Goal: Task Accomplishment & Management: Manage account settings

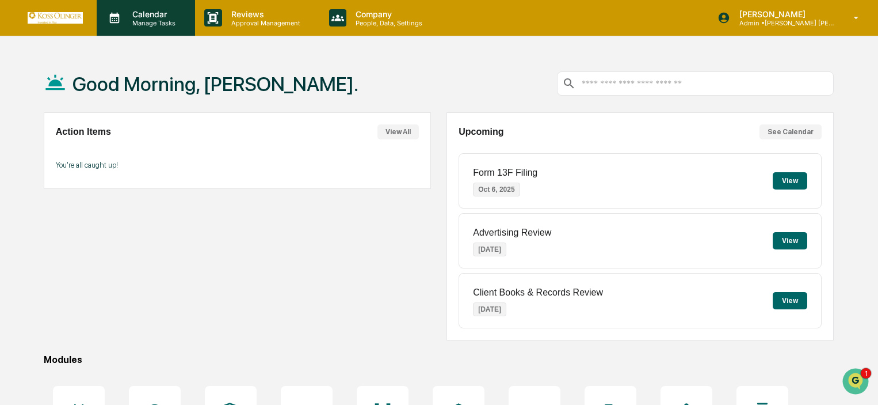
click at [169, 12] on p "Calendar" at bounding box center [152, 14] width 58 height 10
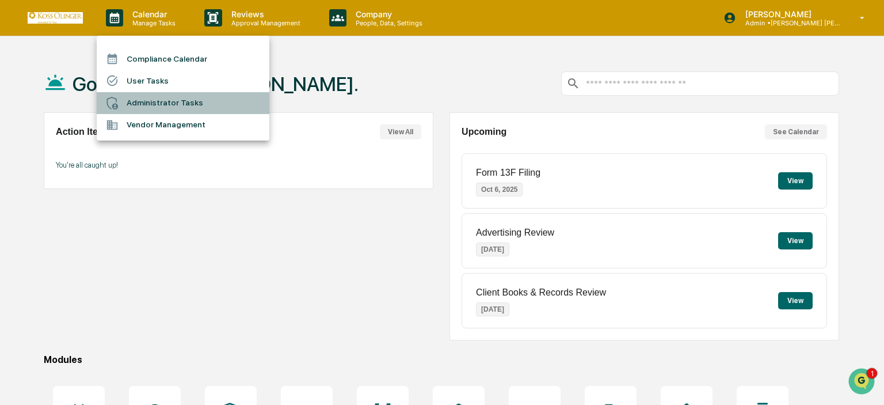
click at [157, 102] on li "Administrator Tasks" at bounding box center [183, 103] width 173 height 22
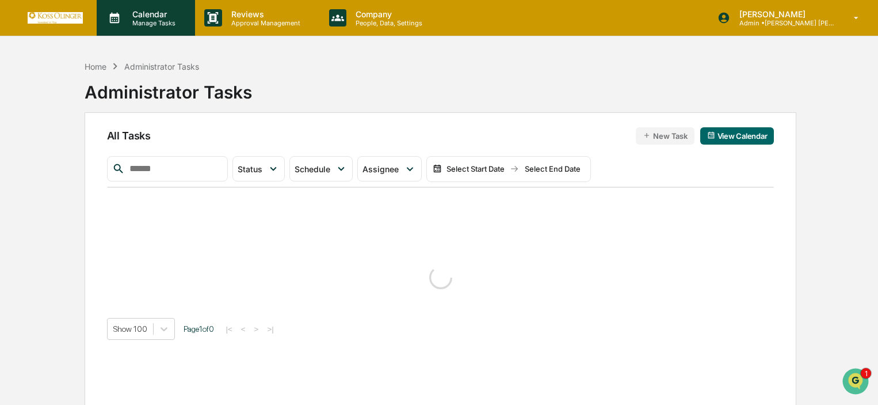
click at [144, 31] on div "Calendar Manage Tasks" at bounding box center [146, 18] width 98 height 36
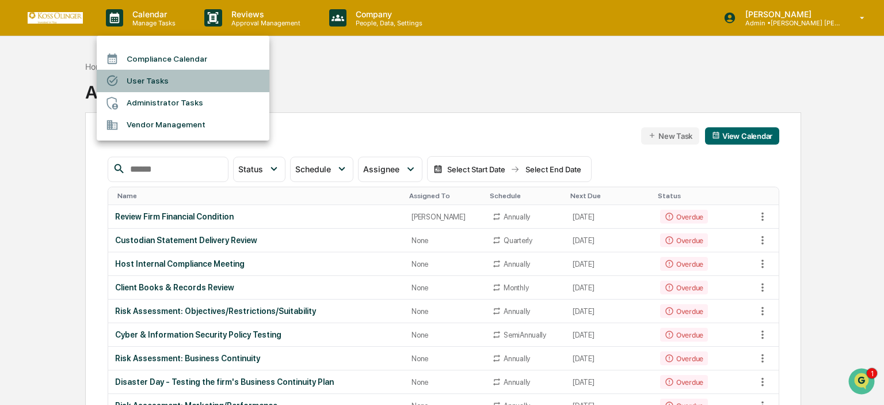
click at [153, 87] on li "User Tasks" at bounding box center [183, 81] width 173 height 22
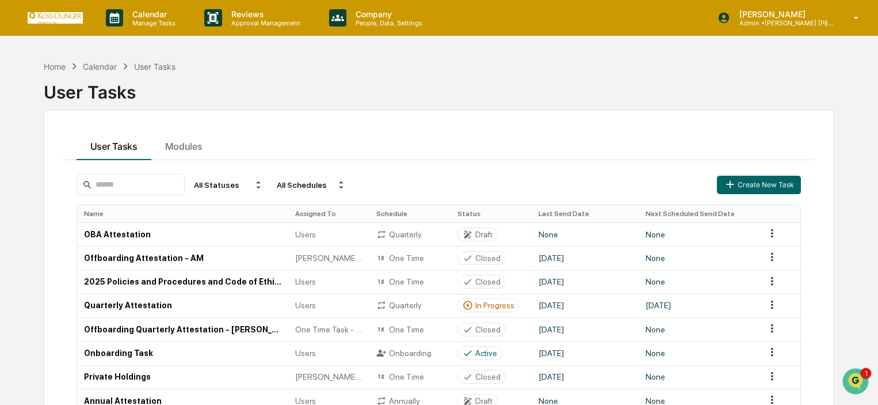
scroll to position [115, 0]
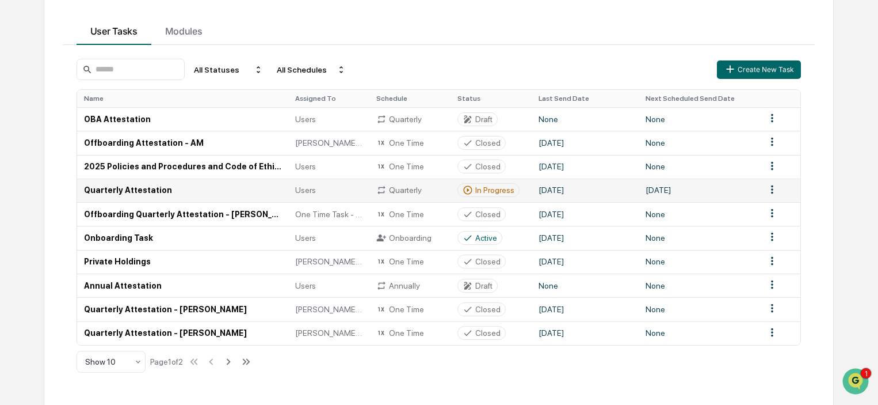
click at [179, 192] on td "Quarterly Attestation" at bounding box center [183, 190] width 212 height 24
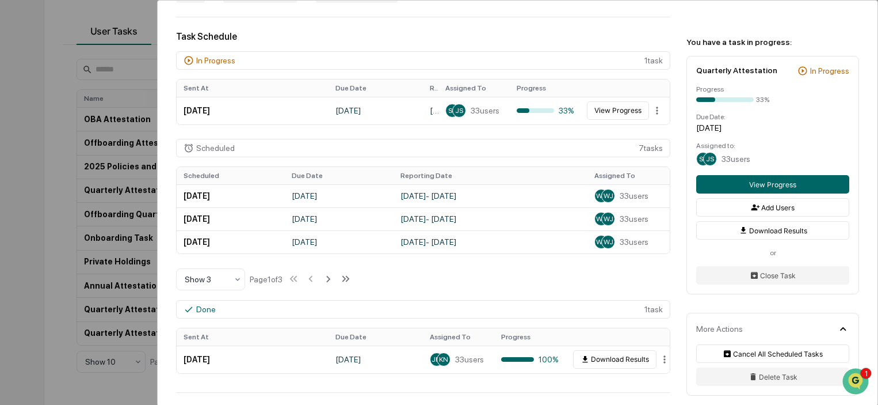
scroll to position [345, 0]
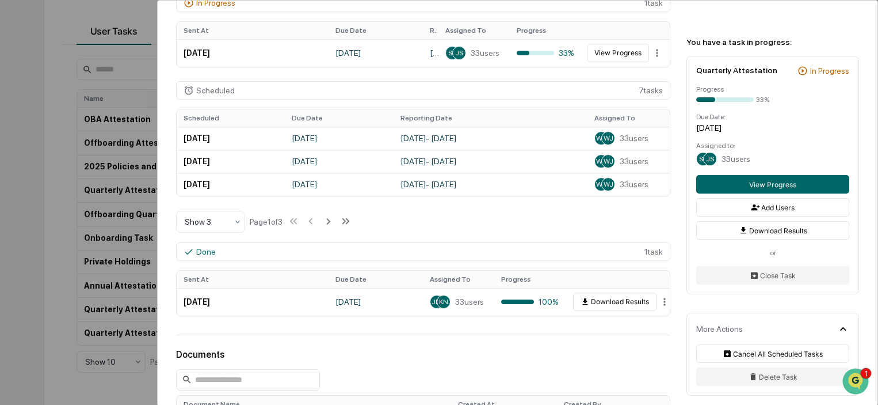
click at [41, 222] on div "User Tasks Quarterly Attestation Quarterly Attestation Active No description De…" at bounding box center [439, 202] width 878 height 405
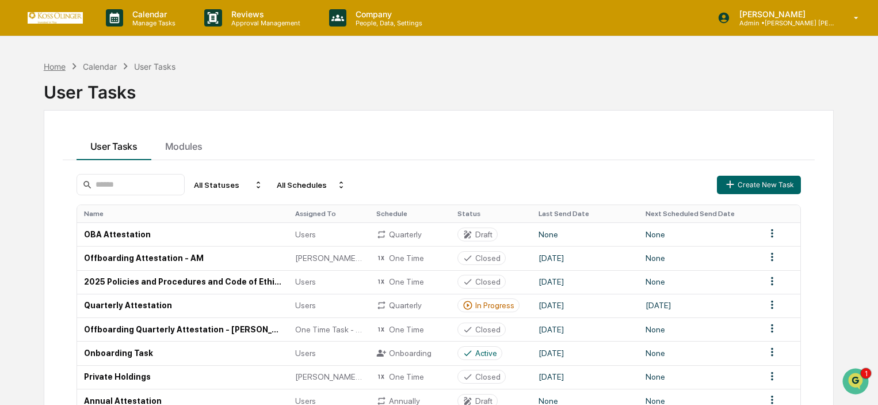
click at [64, 63] on div "Home" at bounding box center [55, 67] width 22 height 10
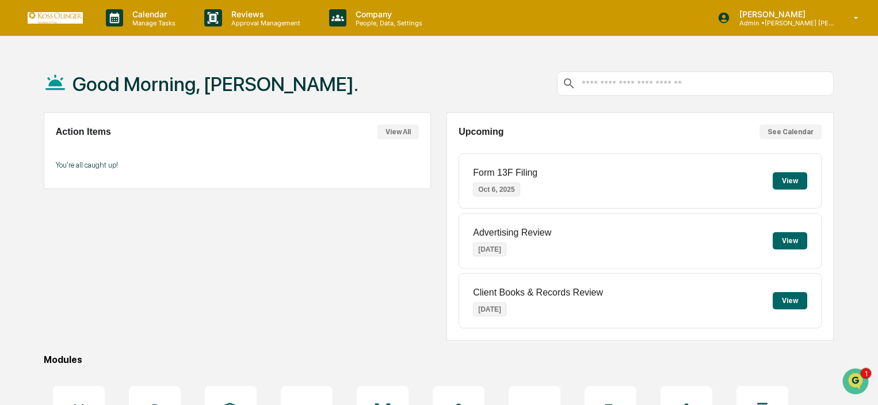
click at [386, 133] on button "View All" at bounding box center [398, 131] width 41 height 15
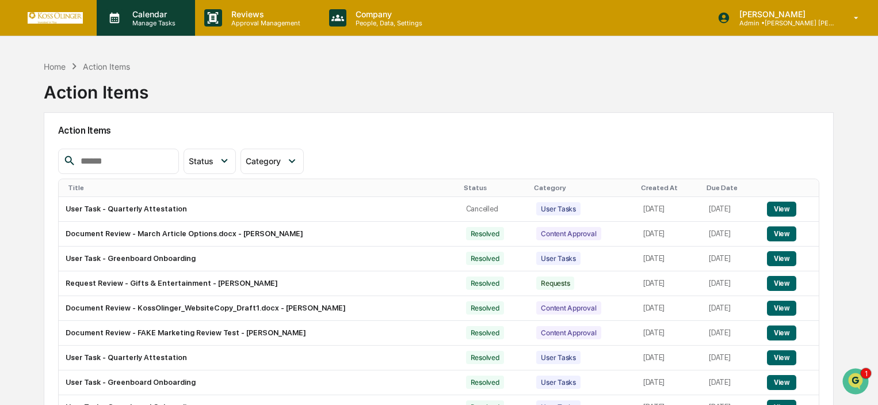
click at [141, 12] on p "Calendar" at bounding box center [152, 14] width 58 height 10
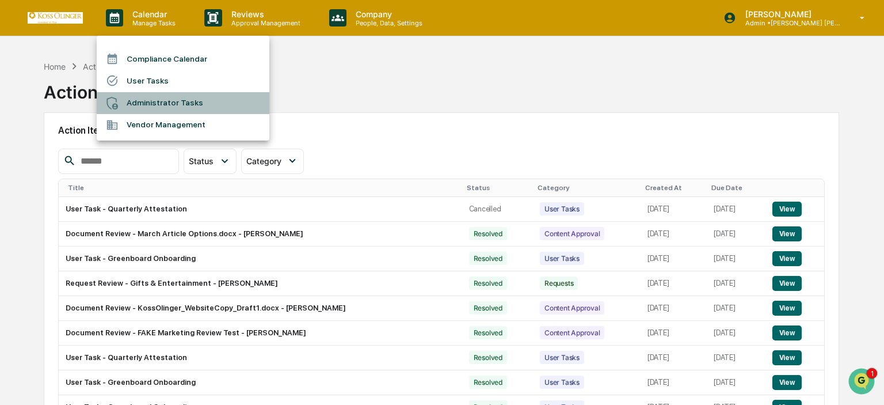
click at [160, 109] on li "Administrator Tasks" at bounding box center [183, 103] width 173 height 22
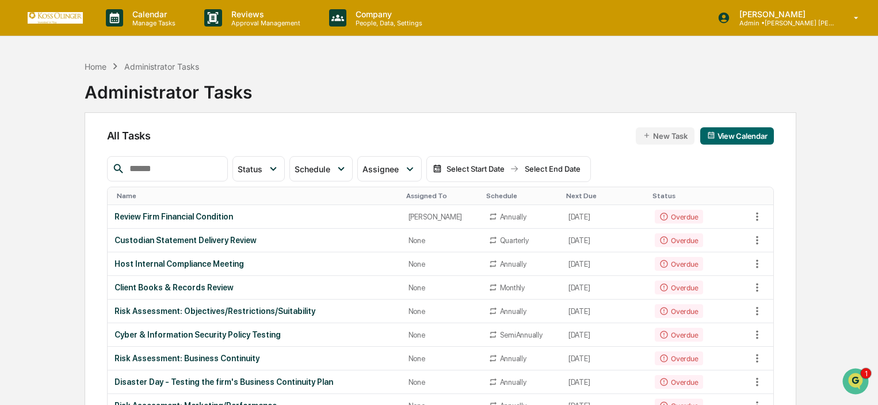
click at [131, 20] on p "Manage Tasks" at bounding box center [152, 23] width 58 height 8
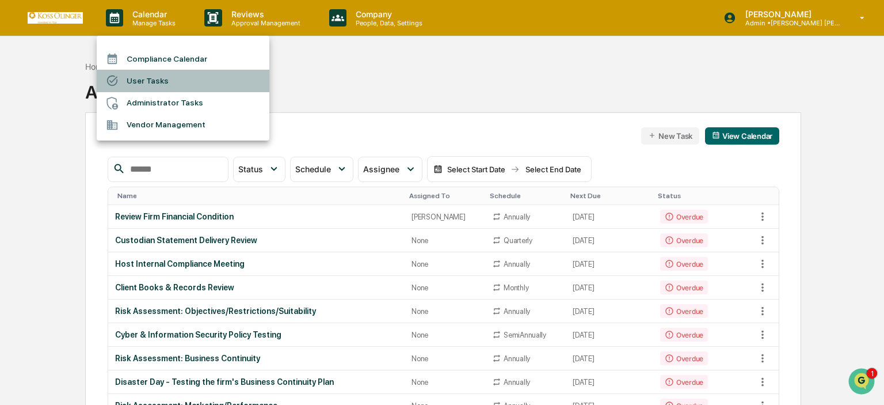
click at [140, 85] on li "User Tasks" at bounding box center [183, 81] width 173 height 22
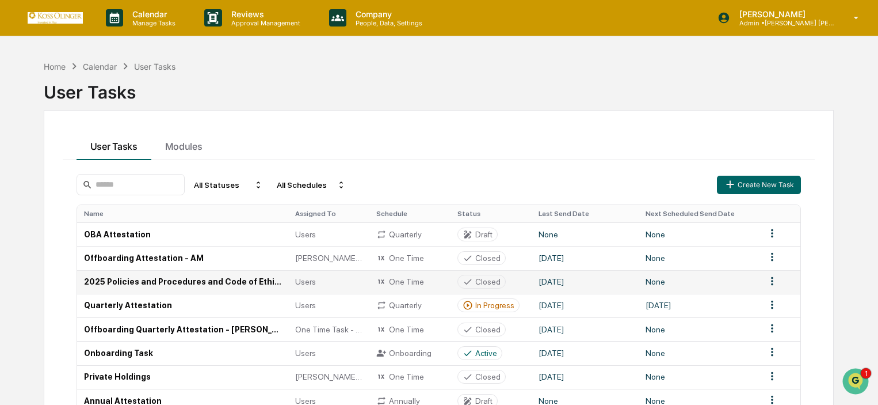
scroll to position [58, 0]
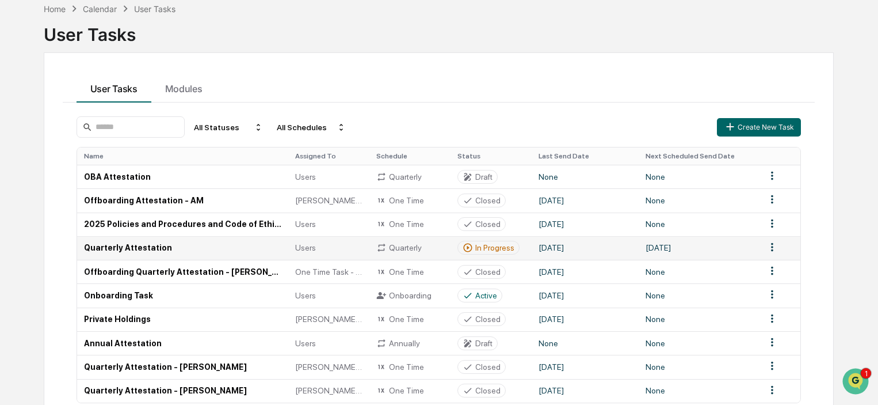
click at [138, 248] on td "Quarterly Attestation" at bounding box center [183, 248] width 212 height 24
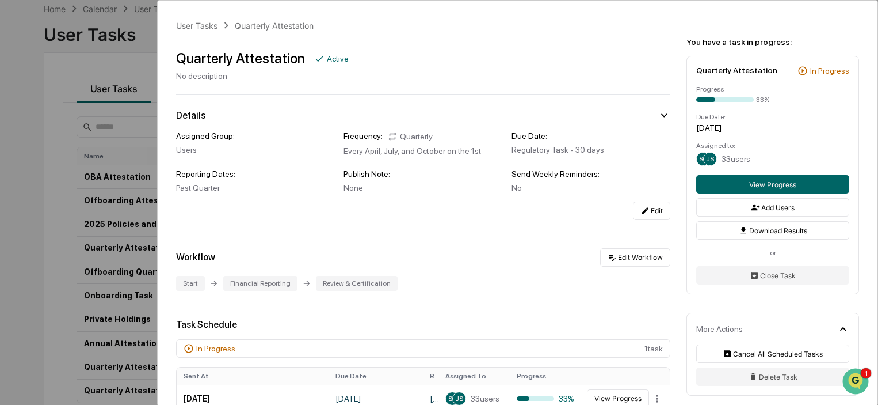
scroll to position [288, 0]
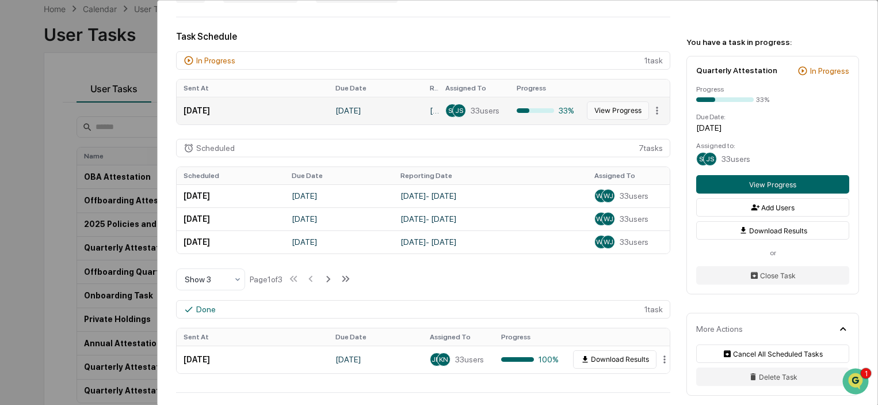
click at [598, 114] on button "View Progress" at bounding box center [618, 110] width 62 height 18
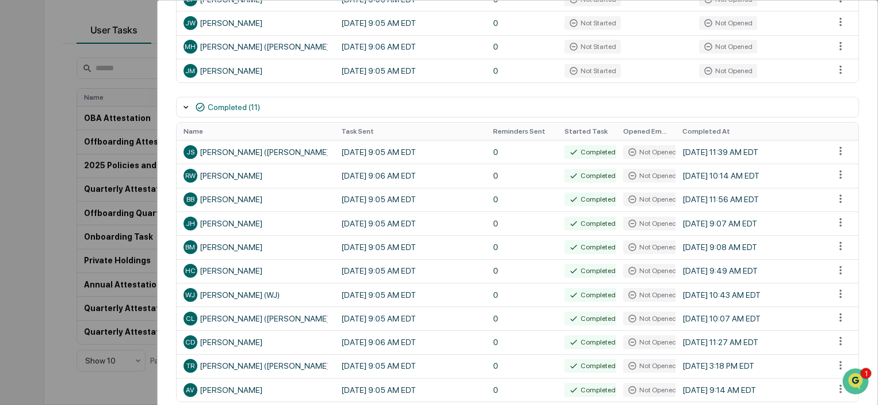
scroll to position [740, 0]
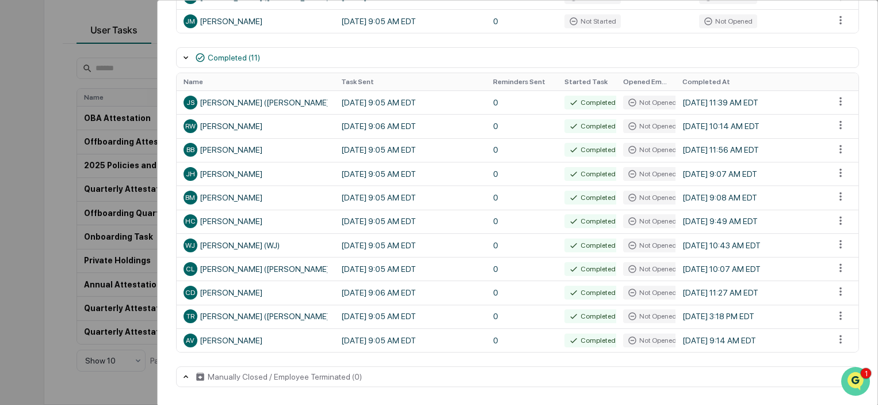
click at [853, 379] on img "Open customer support" at bounding box center [856, 381] width 29 height 23
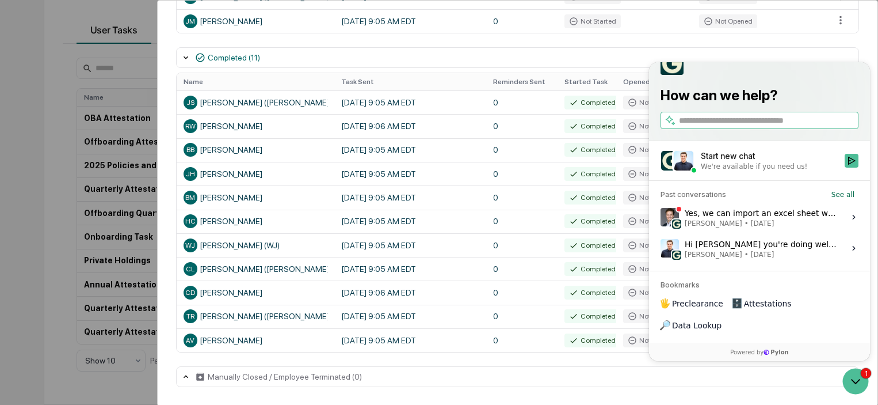
click at [752, 228] on span "[PERSON_NAME] • [DATE]" at bounding box center [761, 223] width 153 height 9
click at [661, 218] on button "View issue" at bounding box center [660, 217] width 1 height 1
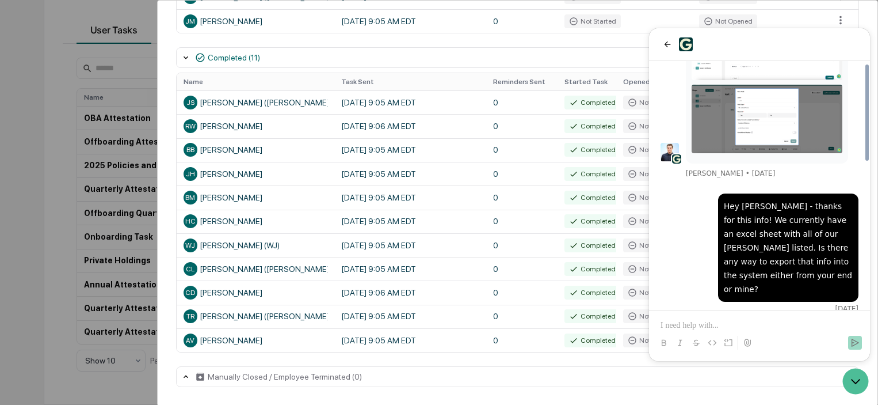
scroll to position [503, 0]
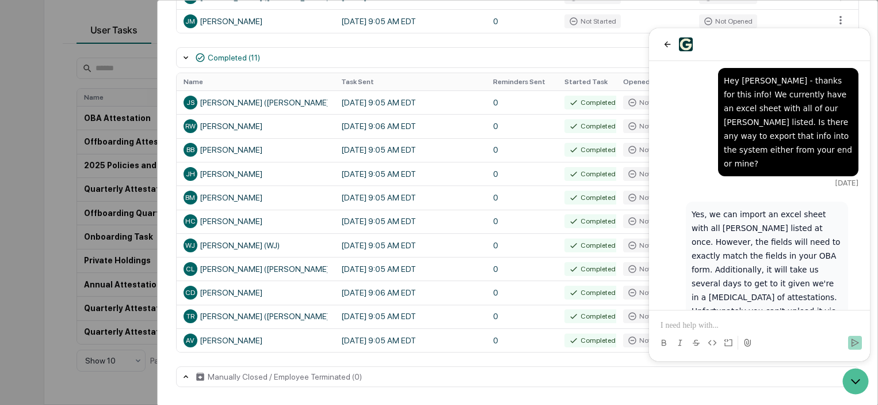
click at [695, 321] on p at bounding box center [760, 325] width 198 height 12
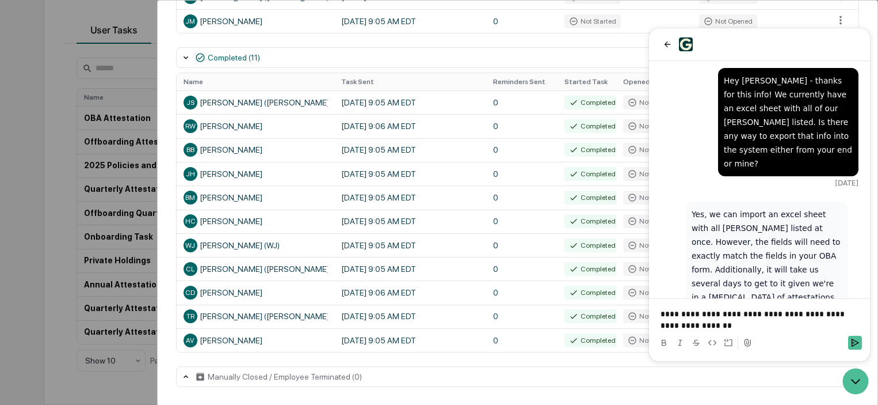
scroll to position [568, 0]
